Goal: Information Seeking & Learning: Understand process/instructions

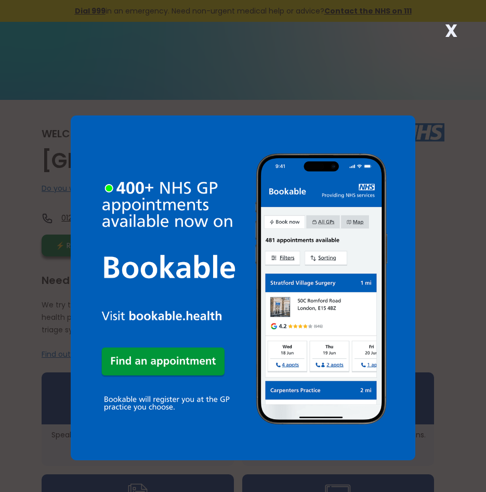
click at [455, 35] on strong "X" at bounding box center [451, 30] width 12 height 25
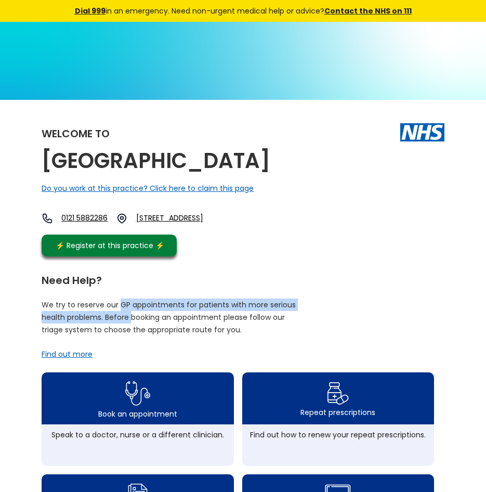
drag, startPoint x: 121, startPoint y: 335, endPoint x: 131, endPoint y: 356, distance: 23.3
click at [131, 336] on p "We try to reserve our GP appointments for patients with more serious health pro…" at bounding box center [169, 317] width 255 height 37
click at [132, 336] on p "We try to reserve our GP appointments for patients with more serious health pro…" at bounding box center [169, 317] width 255 height 37
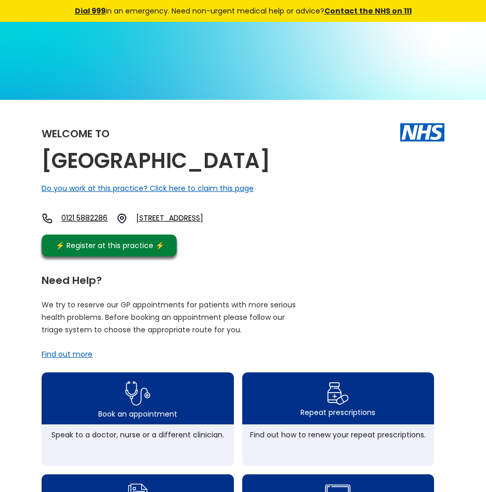
click at [144, 336] on p "We try to reserve our GP appointments for patients with more serious health pro…" at bounding box center [169, 317] width 255 height 37
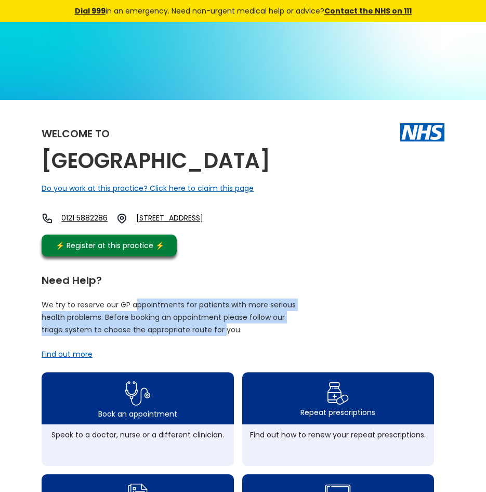
drag, startPoint x: 223, startPoint y: 366, endPoint x: 137, endPoint y: 340, distance: 89.7
click at [137, 336] on p "We try to reserve our GP appointments for patients with more serious health pro…" at bounding box center [169, 317] width 255 height 37
click at [136, 336] on p "We try to reserve our GP appointments for patients with more serious health pro…" at bounding box center [169, 317] width 255 height 37
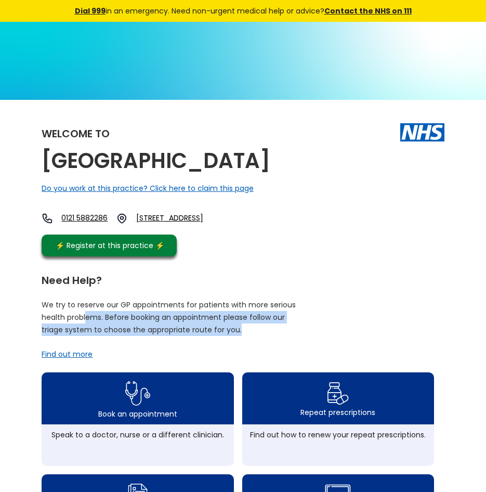
drag, startPoint x: 240, startPoint y: 365, endPoint x: 87, endPoint y: 353, distance: 153.4
click at [87, 336] on p "We try to reserve our GP appointments for patients with more serious health pro…" at bounding box center [169, 317] width 255 height 37
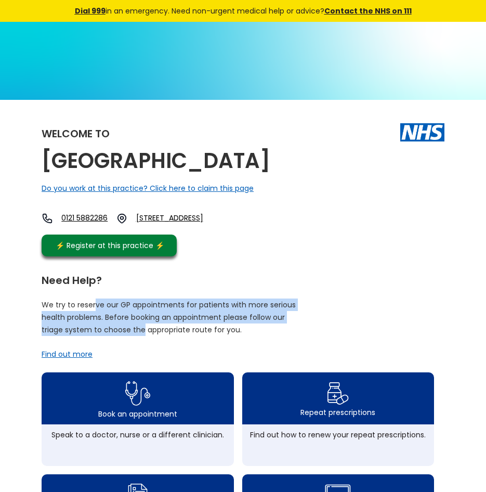
drag, startPoint x: 96, startPoint y: 343, endPoint x: 144, endPoint y: 363, distance: 51.3
click at [144, 336] on p "We try to reserve our GP appointments for patients with more serious health pro…" at bounding box center [169, 317] width 255 height 37
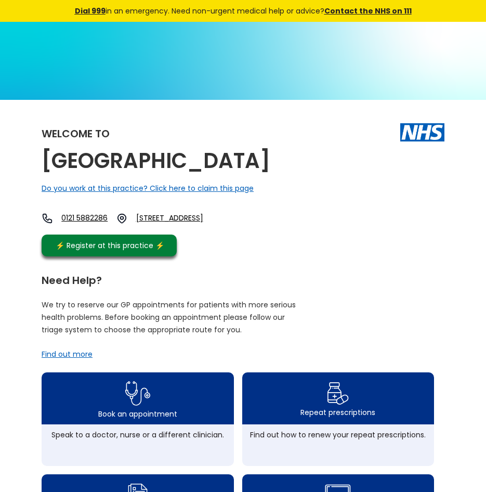
drag, startPoint x: 144, startPoint y: 363, endPoint x: 152, endPoint y: 366, distance: 8.7
click at [152, 336] on p "We try to reserve our GP appointments for patients with more serious health pro…" at bounding box center [169, 317] width 255 height 37
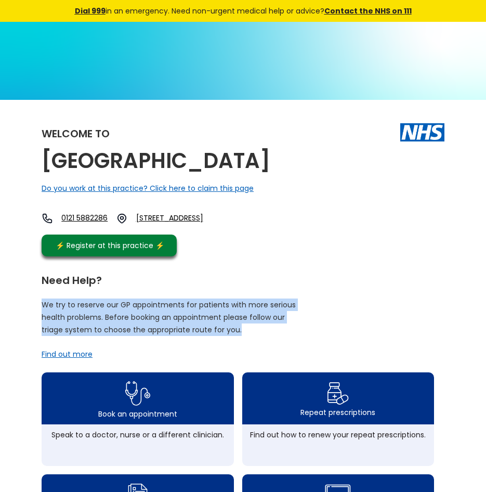
drag, startPoint x: 213, startPoint y: 362, endPoint x: 29, endPoint y: 326, distance: 188.2
drag, startPoint x: 29, startPoint y: 326, endPoint x: 74, endPoint y: 339, distance: 47.2
click at [74, 336] on p "We try to reserve our GP appointments for patients with more serious health pro…" at bounding box center [169, 317] width 255 height 37
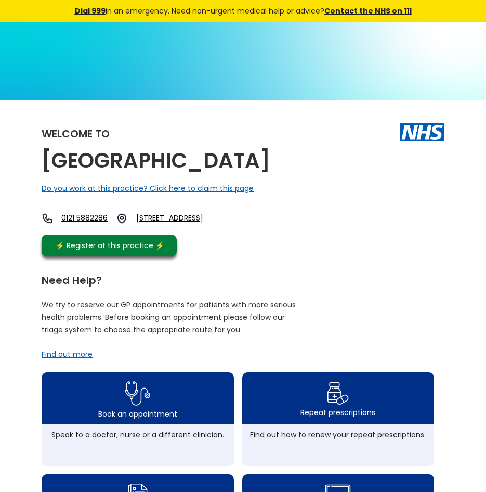
click at [79, 286] on div "Need Help?" at bounding box center [238, 278] width 393 height 16
drag, startPoint x: 79, startPoint y: 310, endPoint x: 79, endPoint y: 323, distance: 13.5
click at [79, 286] on div "Need Help?" at bounding box center [238, 278] width 393 height 16
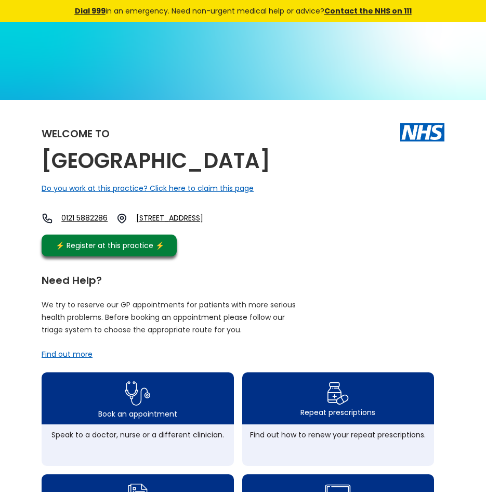
click at [85, 336] on p "We try to reserve our GP appointments for patients with more serious health pro…" at bounding box center [169, 317] width 255 height 37
